Goal: Task Accomplishment & Management: Manage account settings

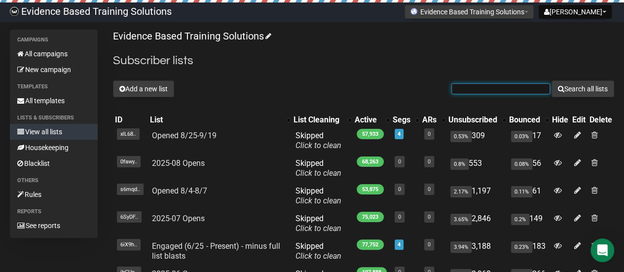
click at [473, 93] on input "text" at bounding box center [500, 88] width 99 height 11
paste input "drmikelau@gmail.com"
type input "drmikelau@gmail.com"
click at [552, 80] on button "Search all lists" at bounding box center [583, 88] width 63 height 17
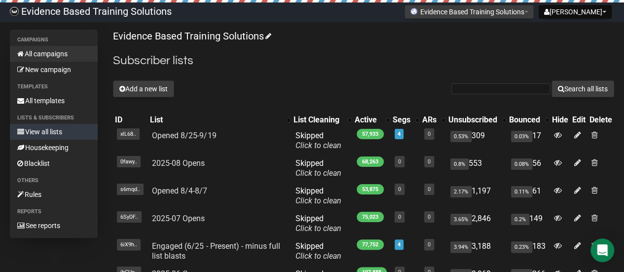
click at [47, 54] on link "All campaigns" at bounding box center [54, 54] width 88 height 16
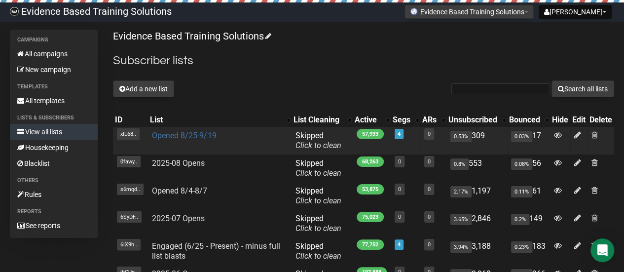
click at [198, 137] on link "Opened 8/25-9/19" at bounding box center [184, 135] width 64 height 9
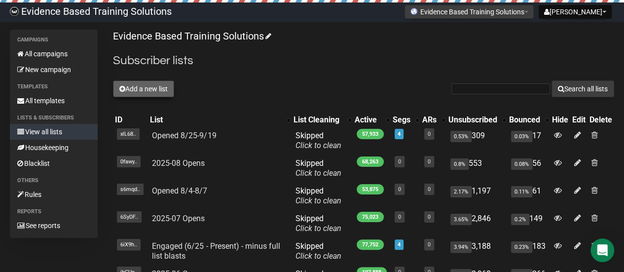
click at [162, 85] on button "Add a new list" at bounding box center [143, 88] width 61 height 17
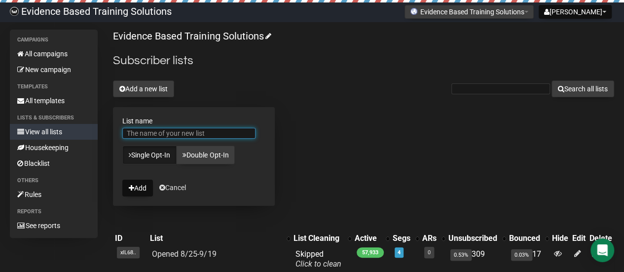
click at [194, 131] on input "List name" at bounding box center [188, 133] width 133 height 11
type input "TEST"
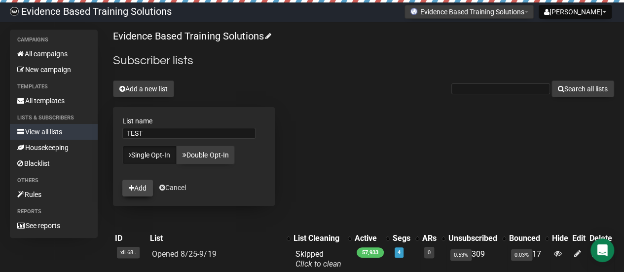
click at [136, 193] on button "Add" at bounding box center [137, 188] width 31 height 17
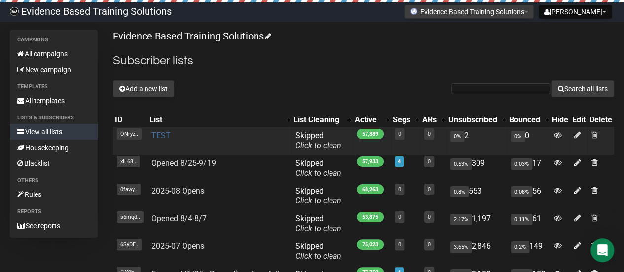
click at [163, 136] on link "TEST" at bounding box center [160, 135] width 19 height 9
click at [596, 133] on span at bounding box center [594, 135] width 6 height 8
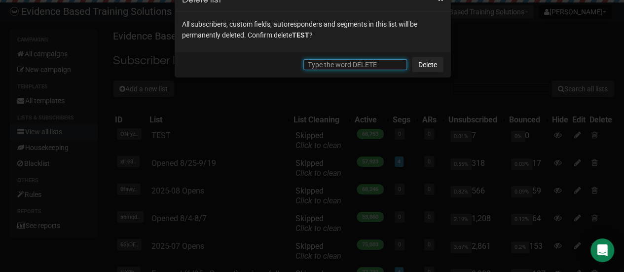
click at [353, 67] on input "text" at bounding box center [355, 64] width 104 height 11
type input "DELETE"
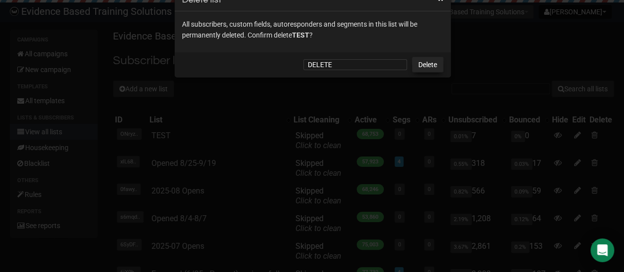
click at [426, 60] on link "Delete" at bounding box center [428, 65] width 32 height 16
click at [435, 66] on link "Delete" at bounding box center [428, 65] width 32 height 16
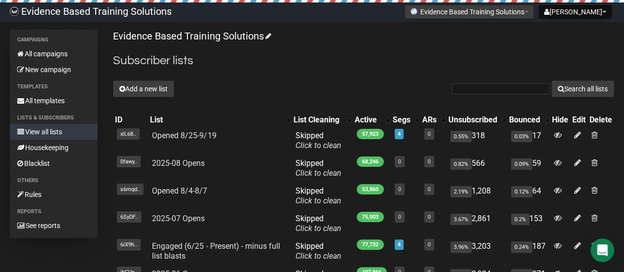
click at [41, 129] on link "View all lists" at bounding box center [54, 132] width 88 height 16
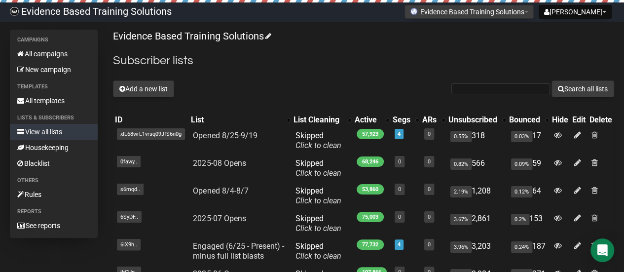
click at [43, 135] on link "View all lists" at bounding box center [54, 132] width 88 height 16
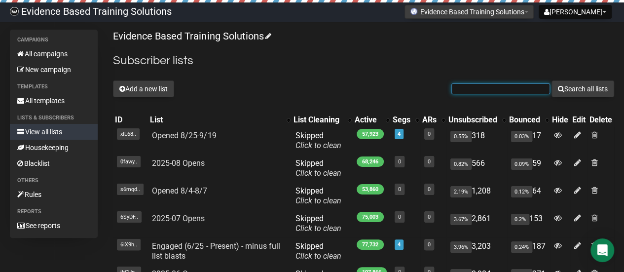
click at [484, 86] on input "text" at bounding box center [500, 88] width 99 height 11
paste input "[EMAIL_ADDRESS][DOMAIN_NAME]"
type input "[EMAIL_ADDRESS][DOMAIN_NAME]"
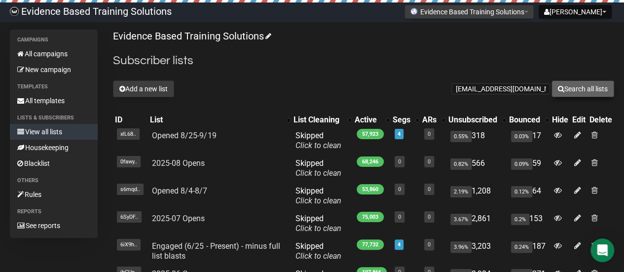
click at [563, 88] on button "Search all lists" at bounding box center [583, 88] width 63 height 17
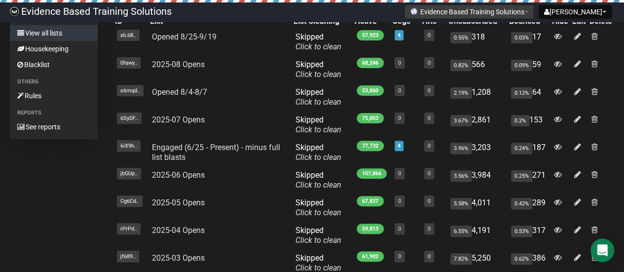
scroll to position [49, 0]
